Goal: Task Accomplishment & Management: Manage account settings

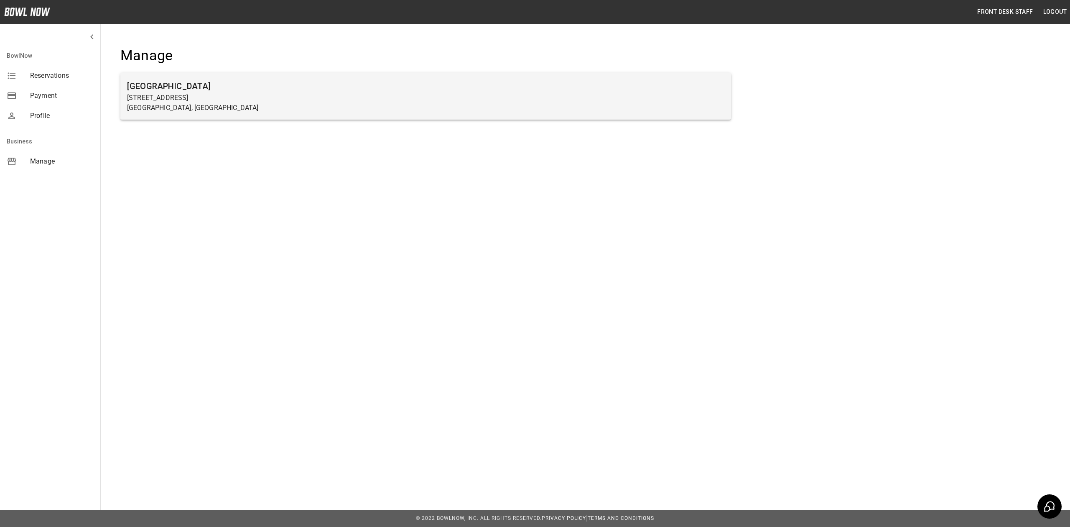
click at [479, 97] on p "[STREET_ADDRESS]" at bounding box center [425, 98] width 597 height 10
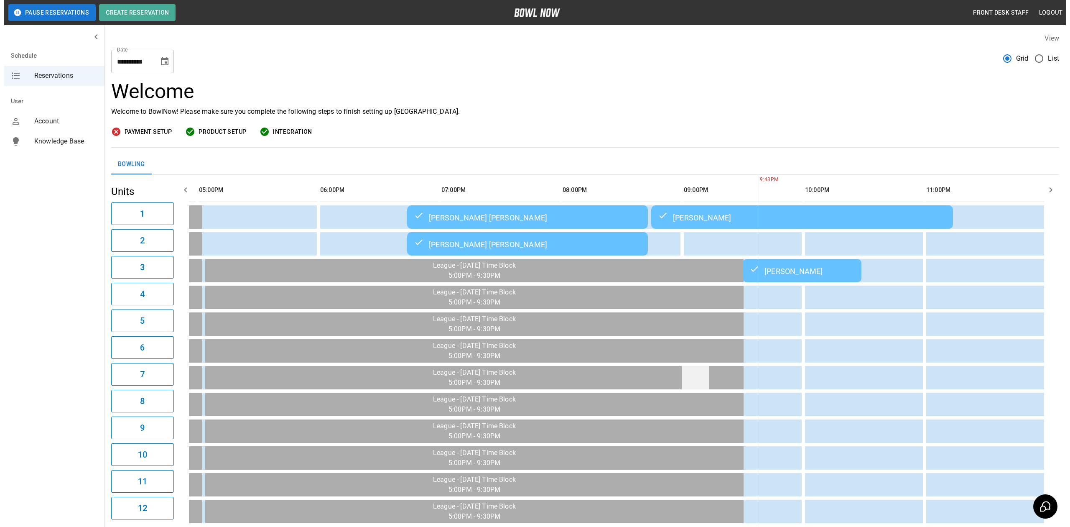
scroll to position [0, 731]
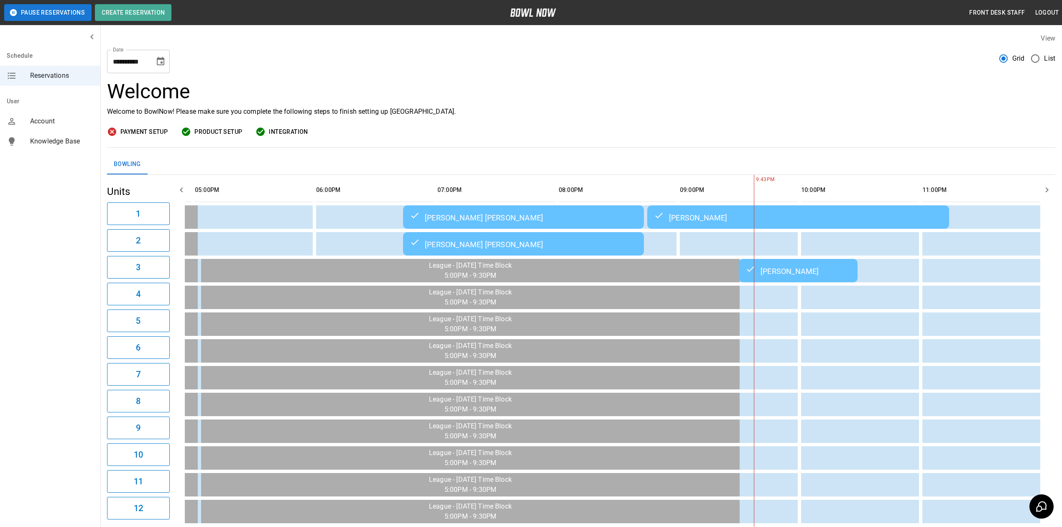
click at [799, 275] on div "[PERSON_NAME]" at bounding box center [797, 270] width 105 height 10
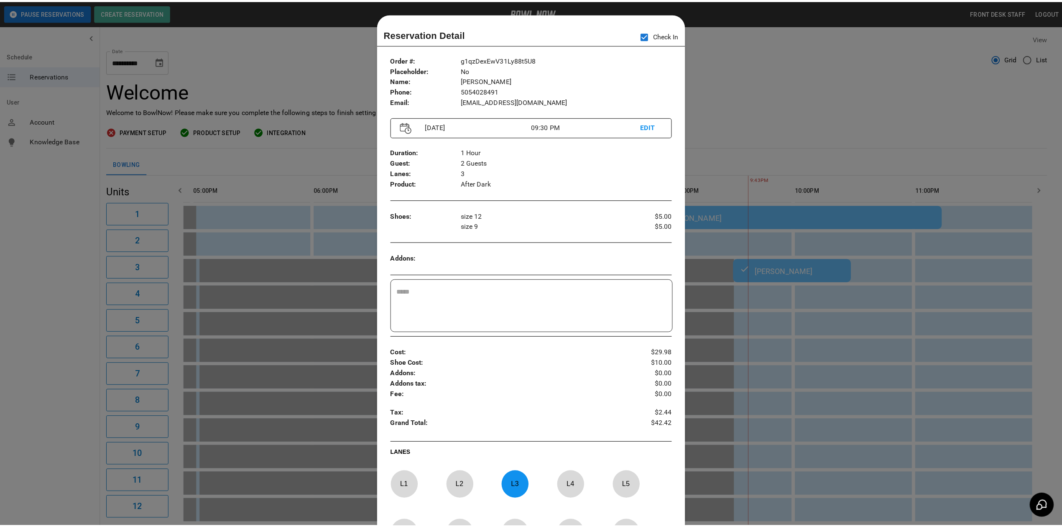
scroll to position [13, 0]
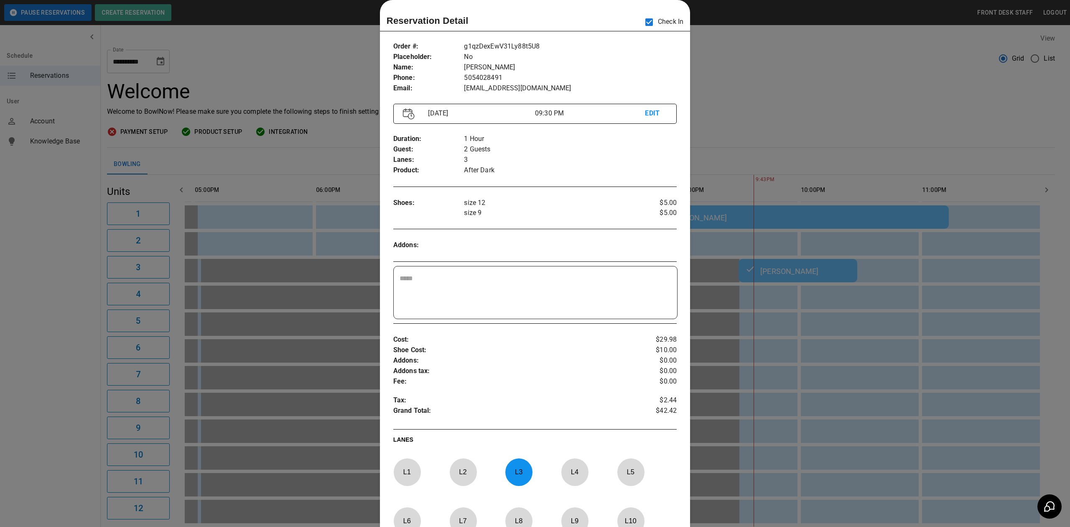
click at [763, 140] on div at bounding box center [535, 263] width 1070 height 527
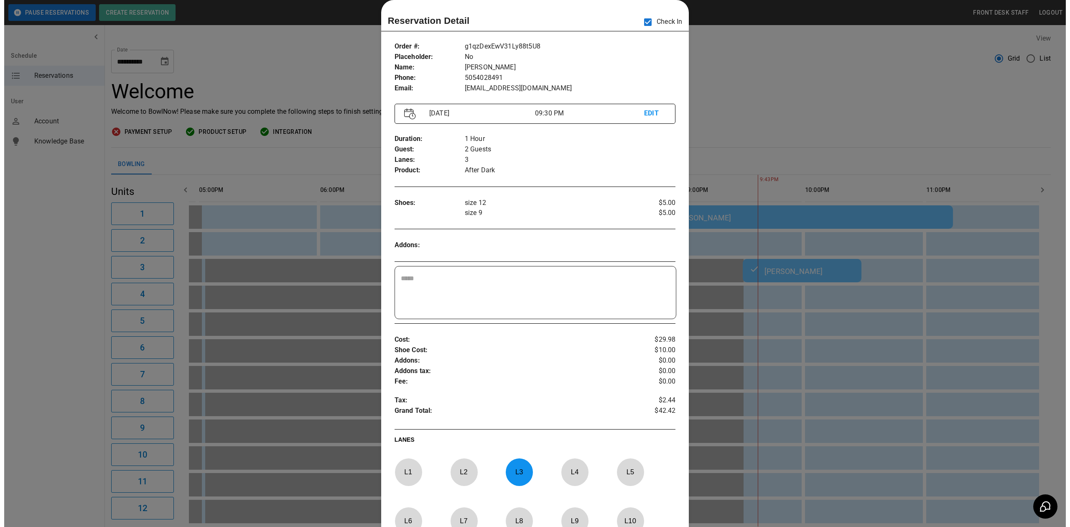
scroll to position [0, 723]
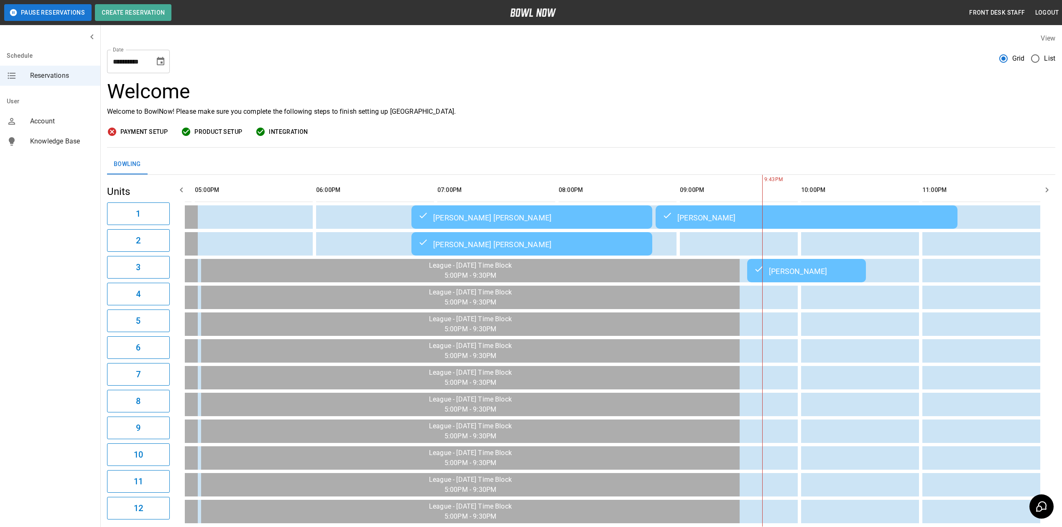
click at [841, 272] on div "[PERSON_NAME]" at bounding box center [806, 270] width 105 height 10
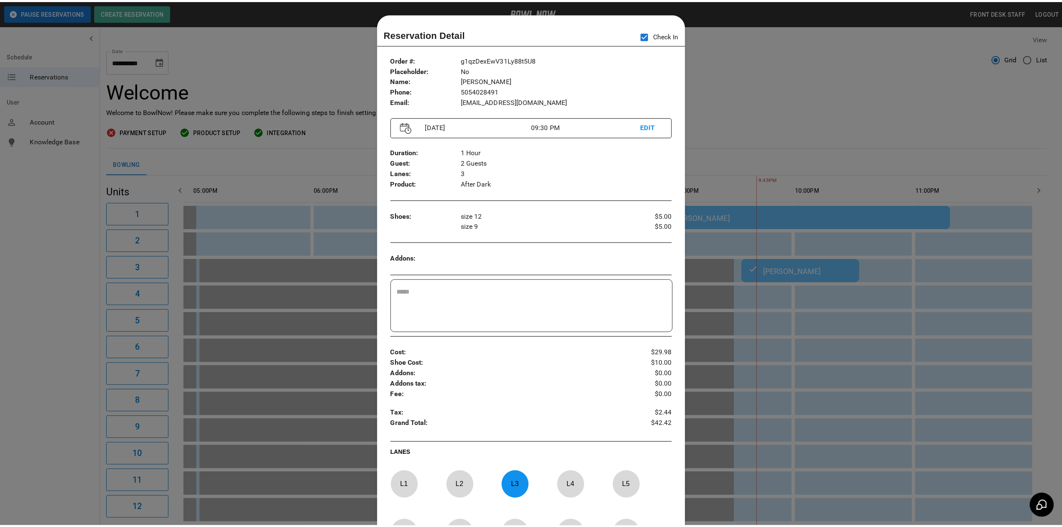
scroll to position [13, 0]
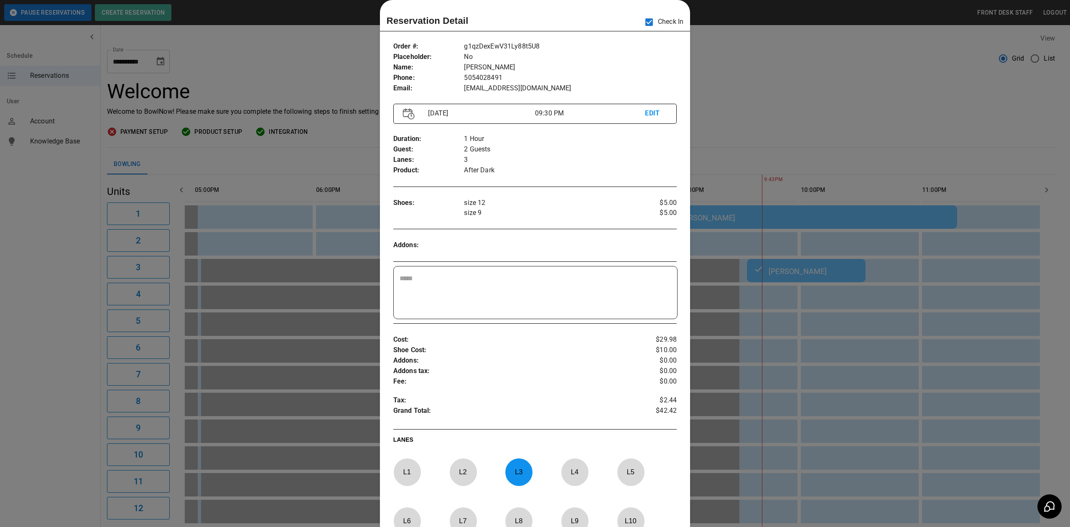
click at [818, 154] on div at bounding box center [535, 263] width 1070 height 527
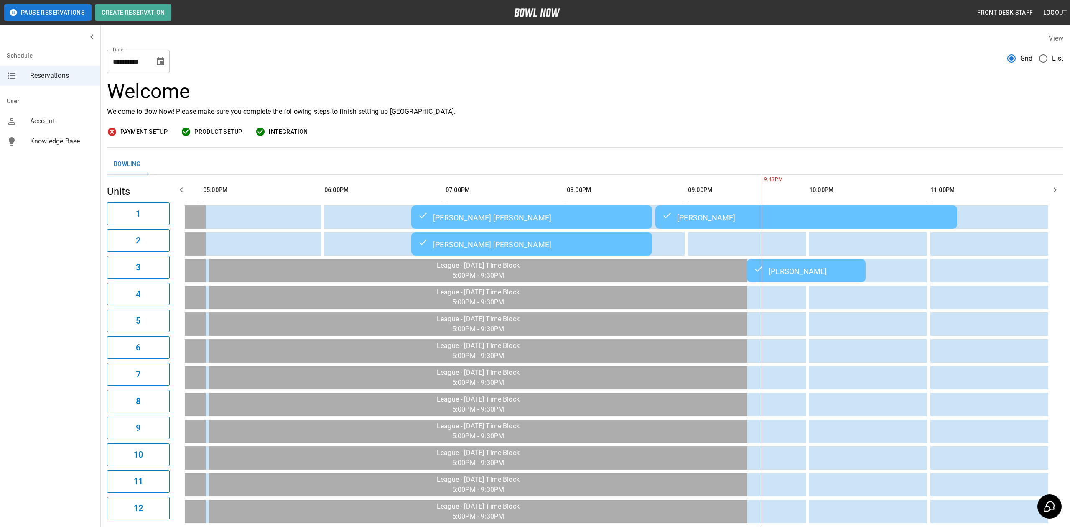
scroll to position [0, 701]
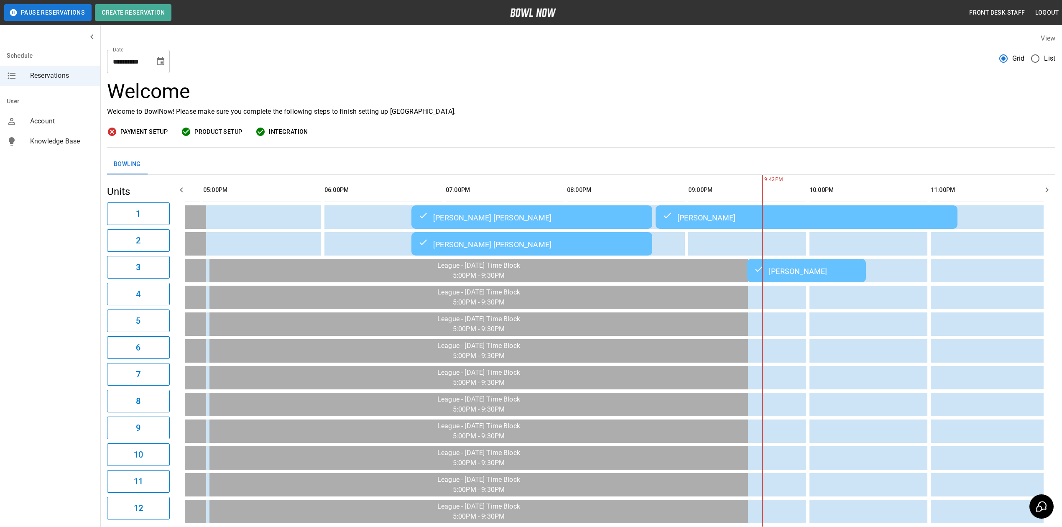
click at [813, 211] on td "[PERSON_NAME]" at bounding box center [807, 216] width 302 height 23
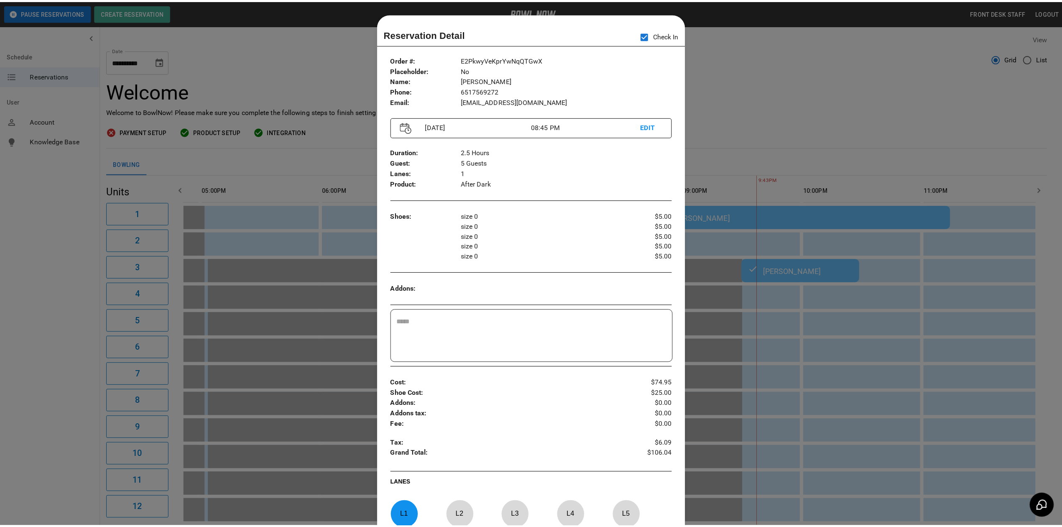
scroll to position [13, 0]
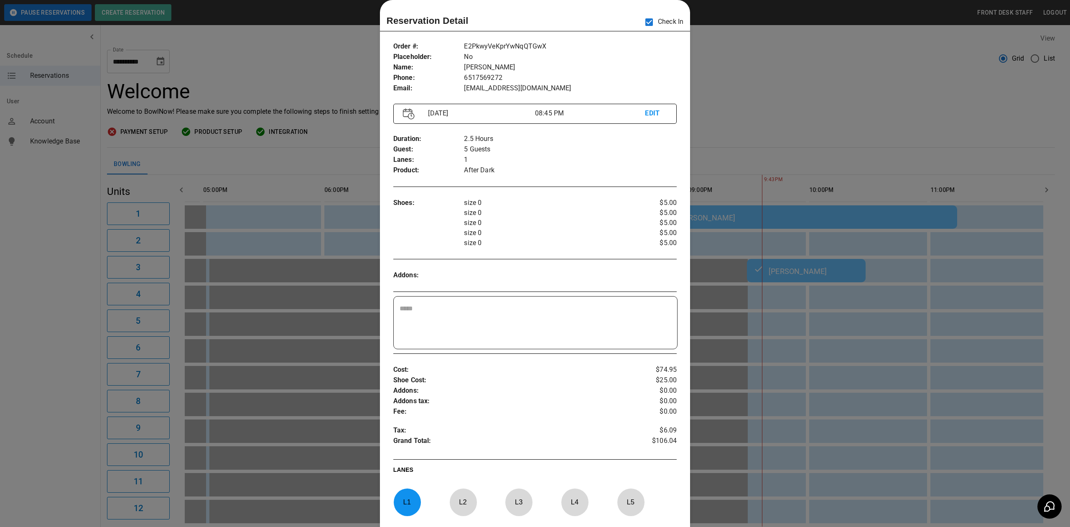
click at [830, 166] on div at bounding box center [535, 263] width 1070 height 527
